Goal: Navigation & Orientation: Find specific page/section

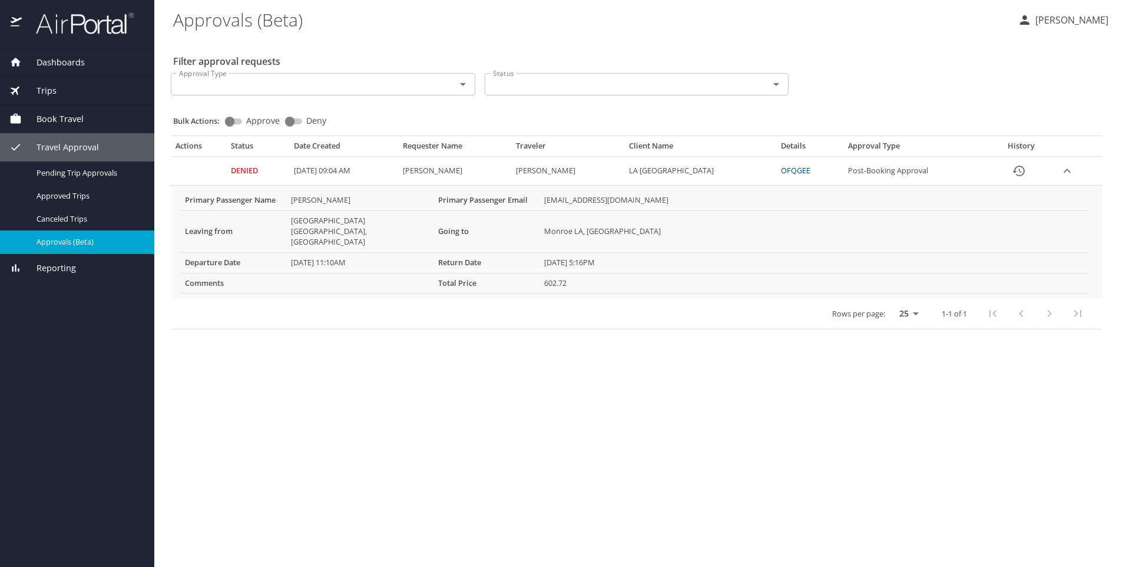
click at [57, 60] on span "Dashboards" at bounding box center [53, 62] width 63 height 13
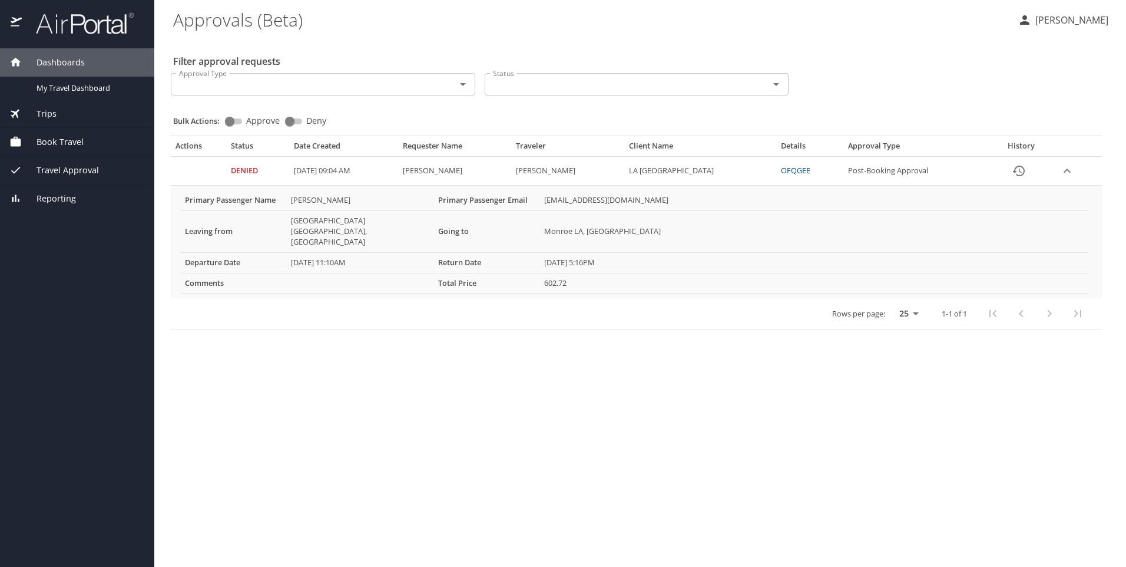
click at [77, 66] on span "Dashboards" at bounding box center [53, 62] width 63 height 13
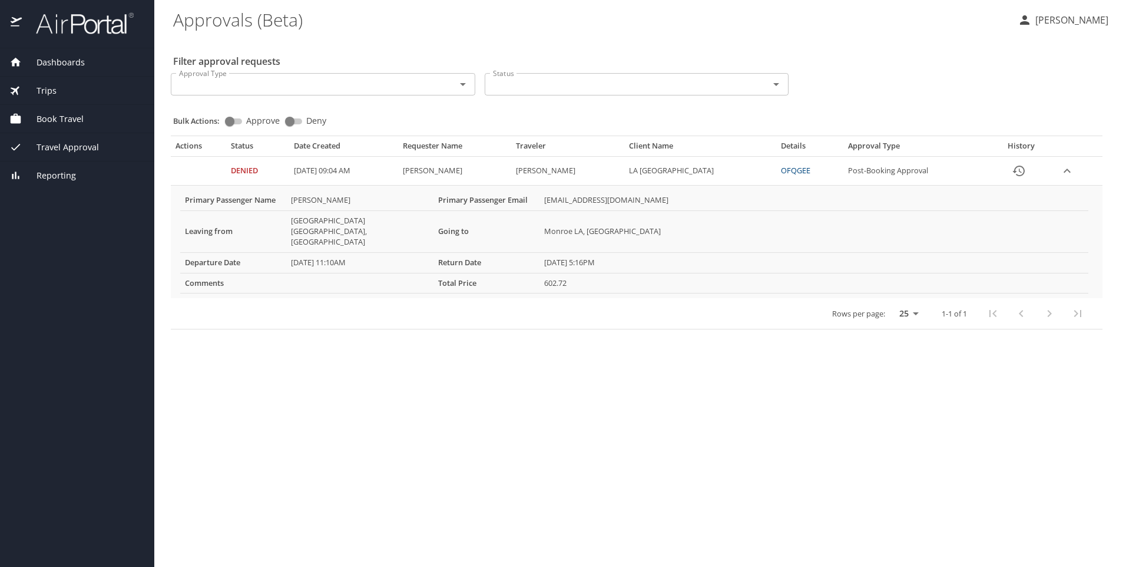
click at [68, 64] on span "Dashboards" at bounding box center [53, 62] width 63 height 13
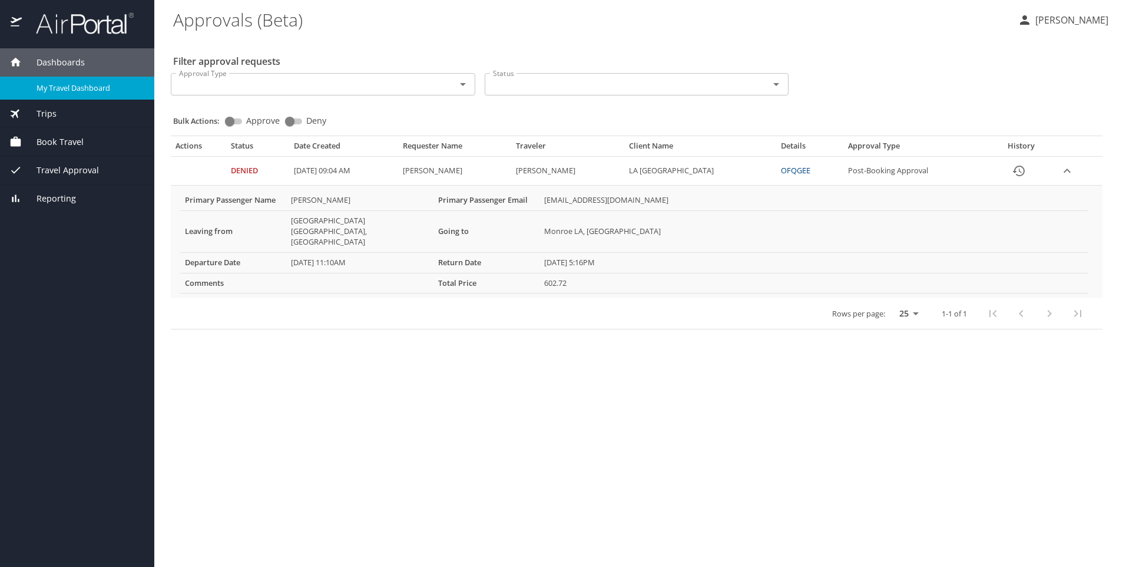
click at [74, 85] on span "My Travel Dashboard" at bounding box center [89, 87] width 104 height 11
